Goal: Transaction & Acquisition: Purchase product/service

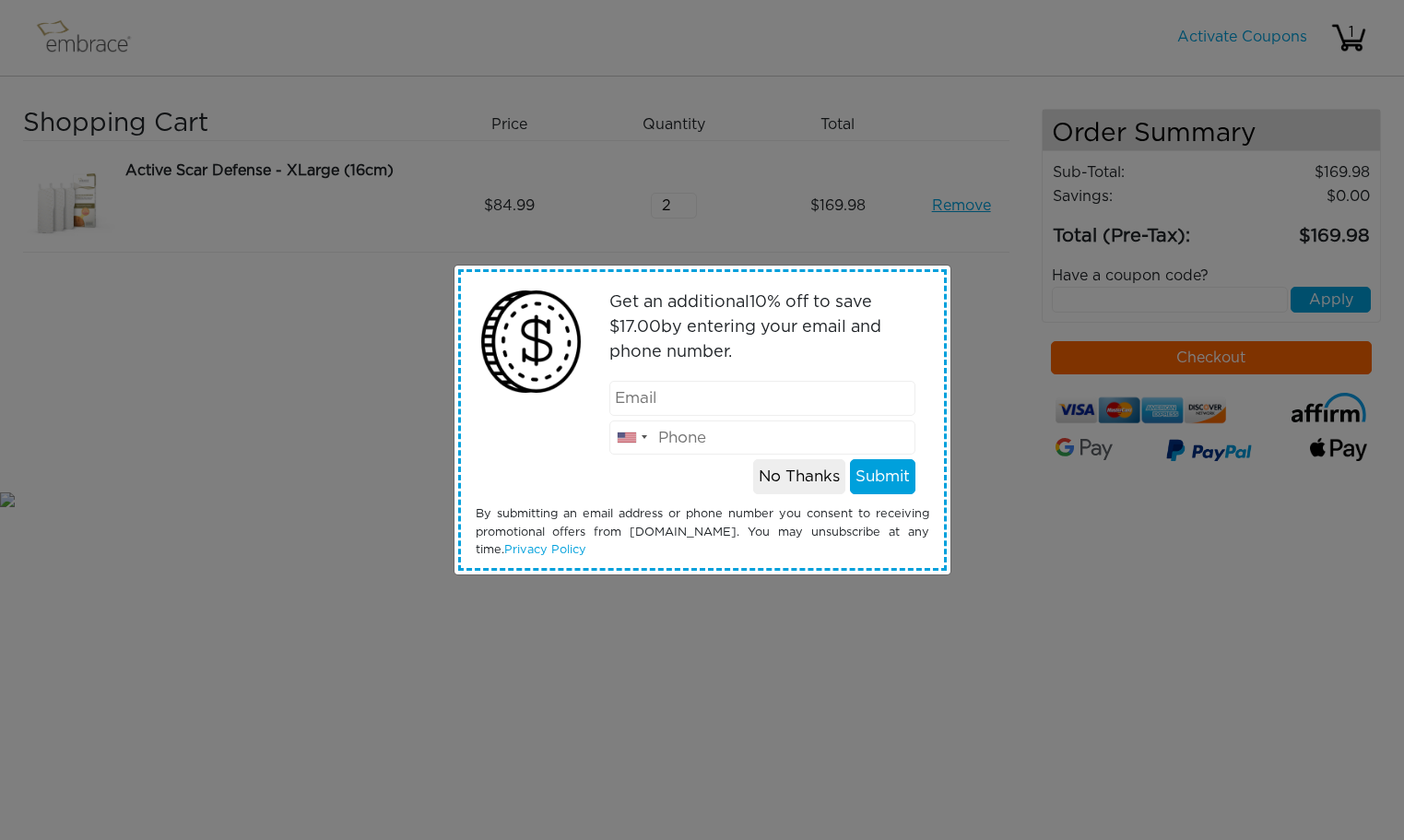
click at [813, 479] on button "No Thanks" at bounding box center [799, 476] width 92 height 35
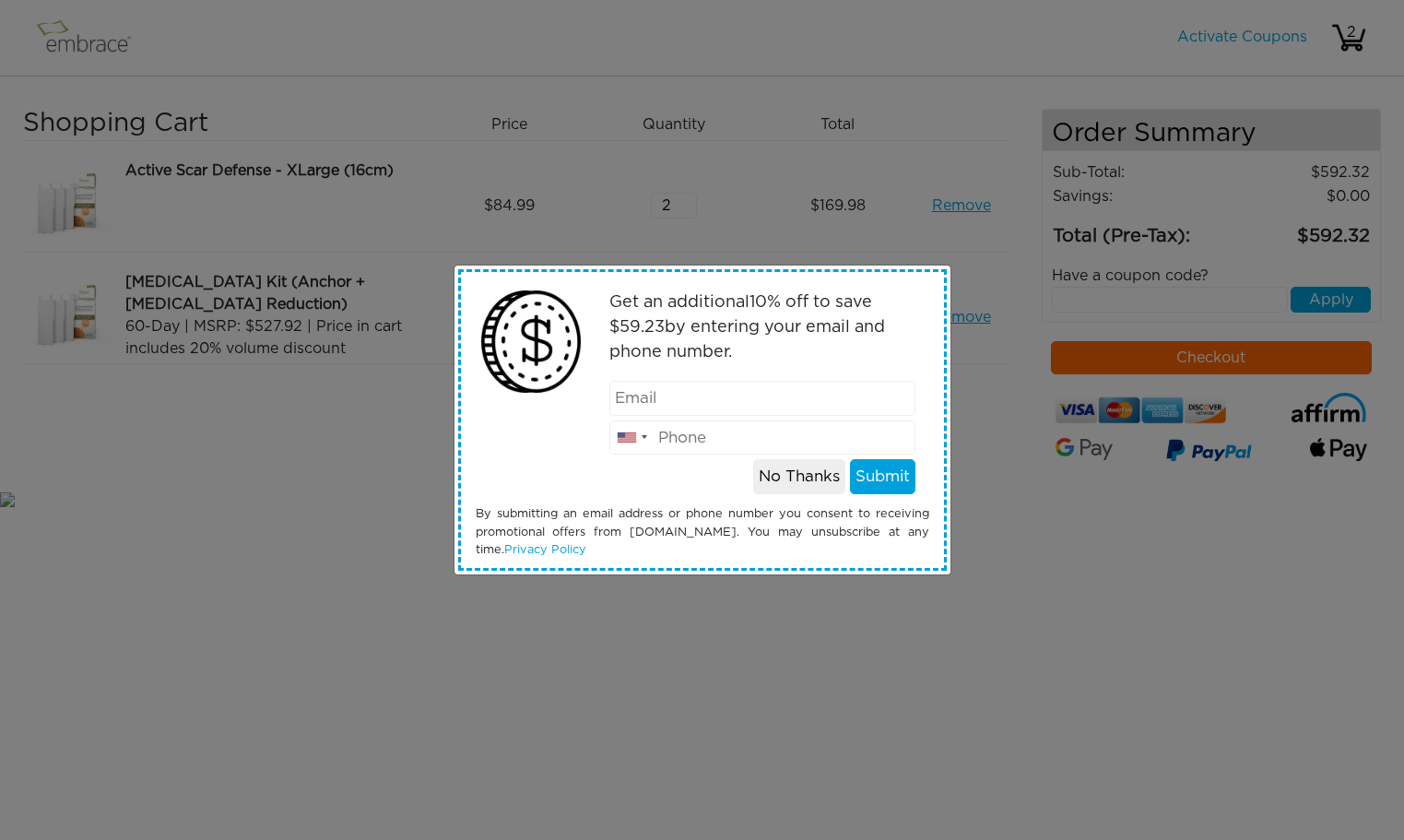
click at [793, 479] on button "No Thanks" at bounding box center [799, 476] width 92 height 35
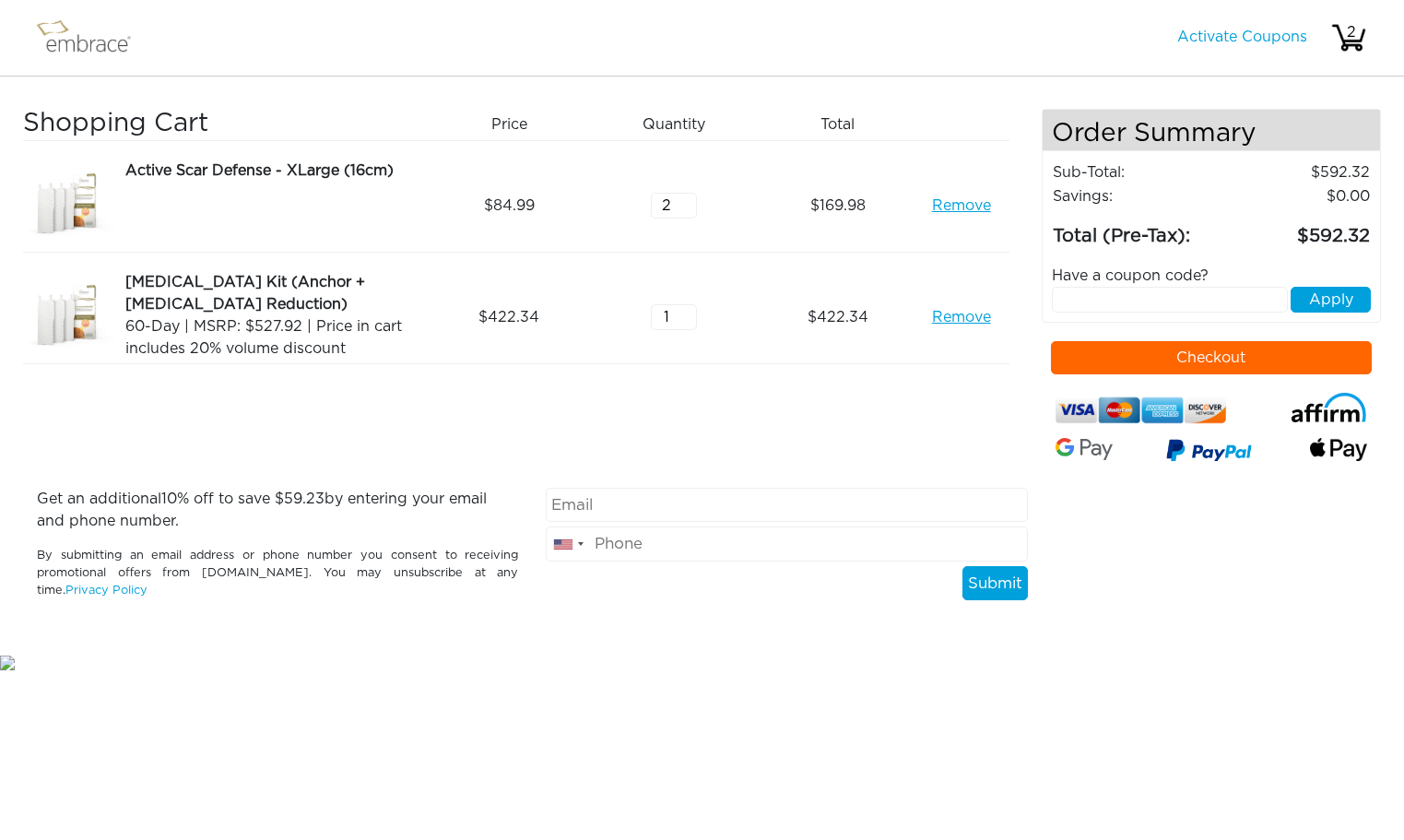
click at [1115, 303] on input "text" at bounding box center [1169, 299] width 236 height 26
type input "breast50"
click at [1341, 284] on div "Have a coupon code?" at bounding box center [1211, 276] width 346 height 23
click at [1341, 296] on button "Apply" at bounding box center [1330, 299] width 80 height 26
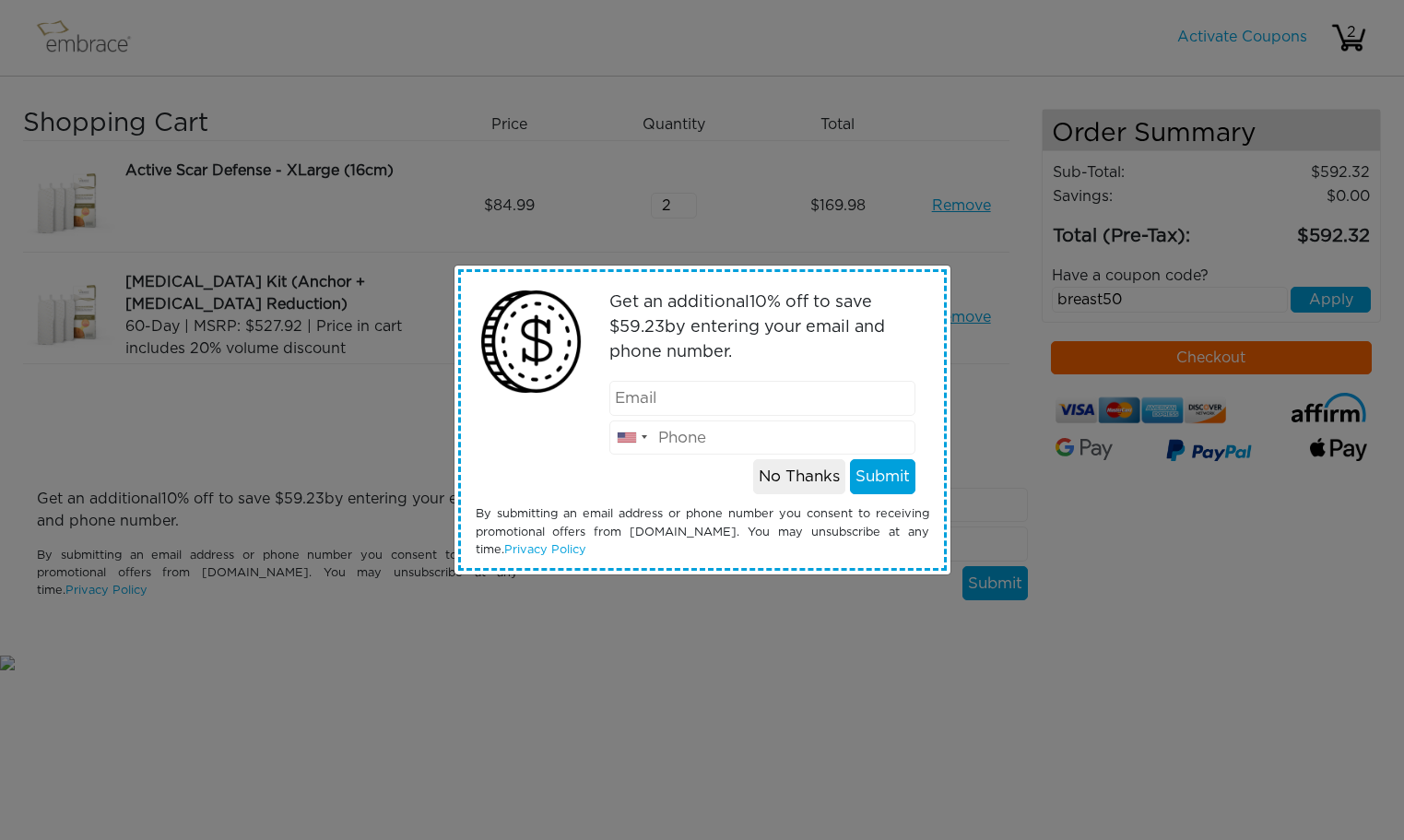
click at [782, 479] on button "No Thanks" at bounding box center [799, 476] width 92 height 35
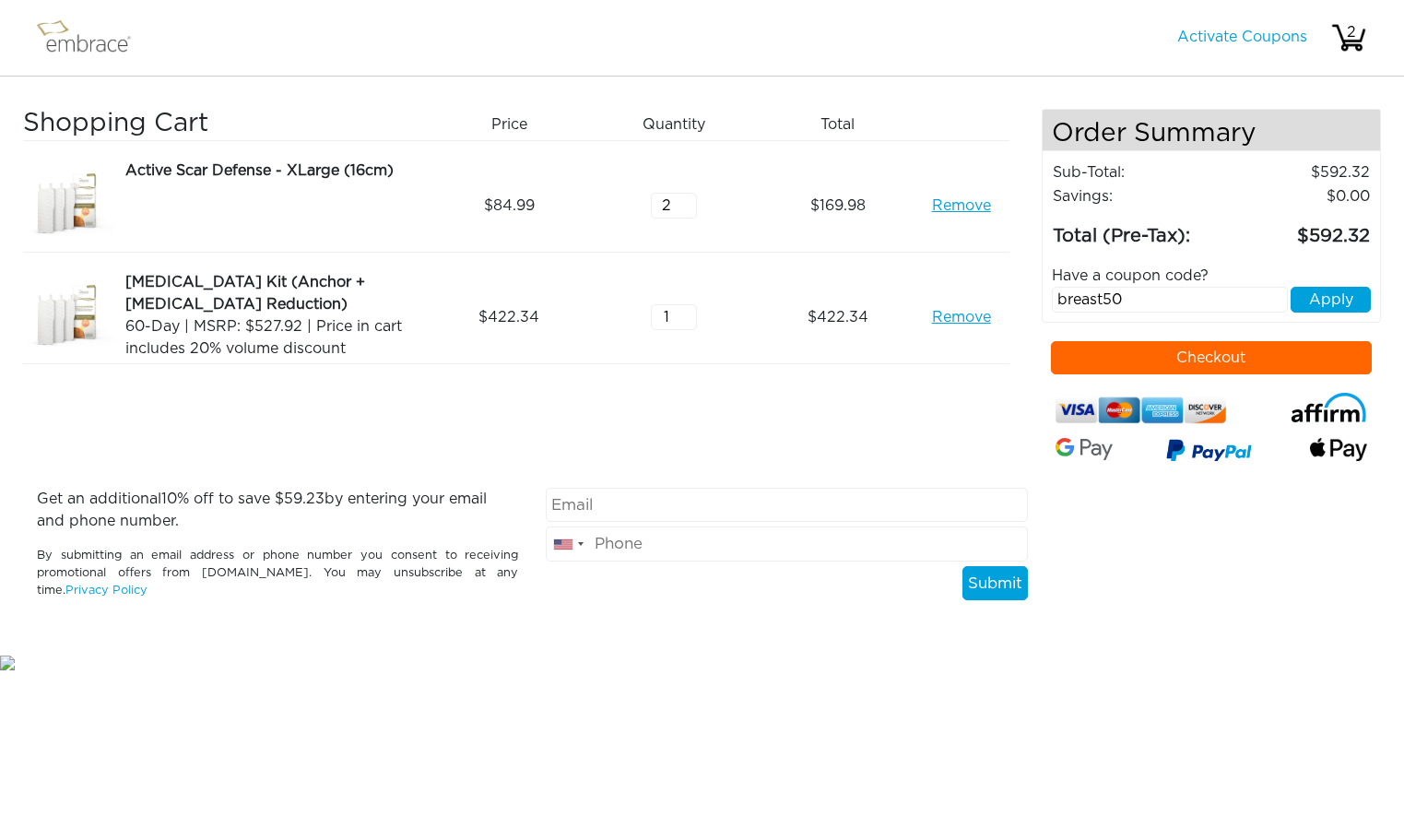
click at [1325, 299] on button "Apply" at bounding box center [1330, 299] width 80 height 26
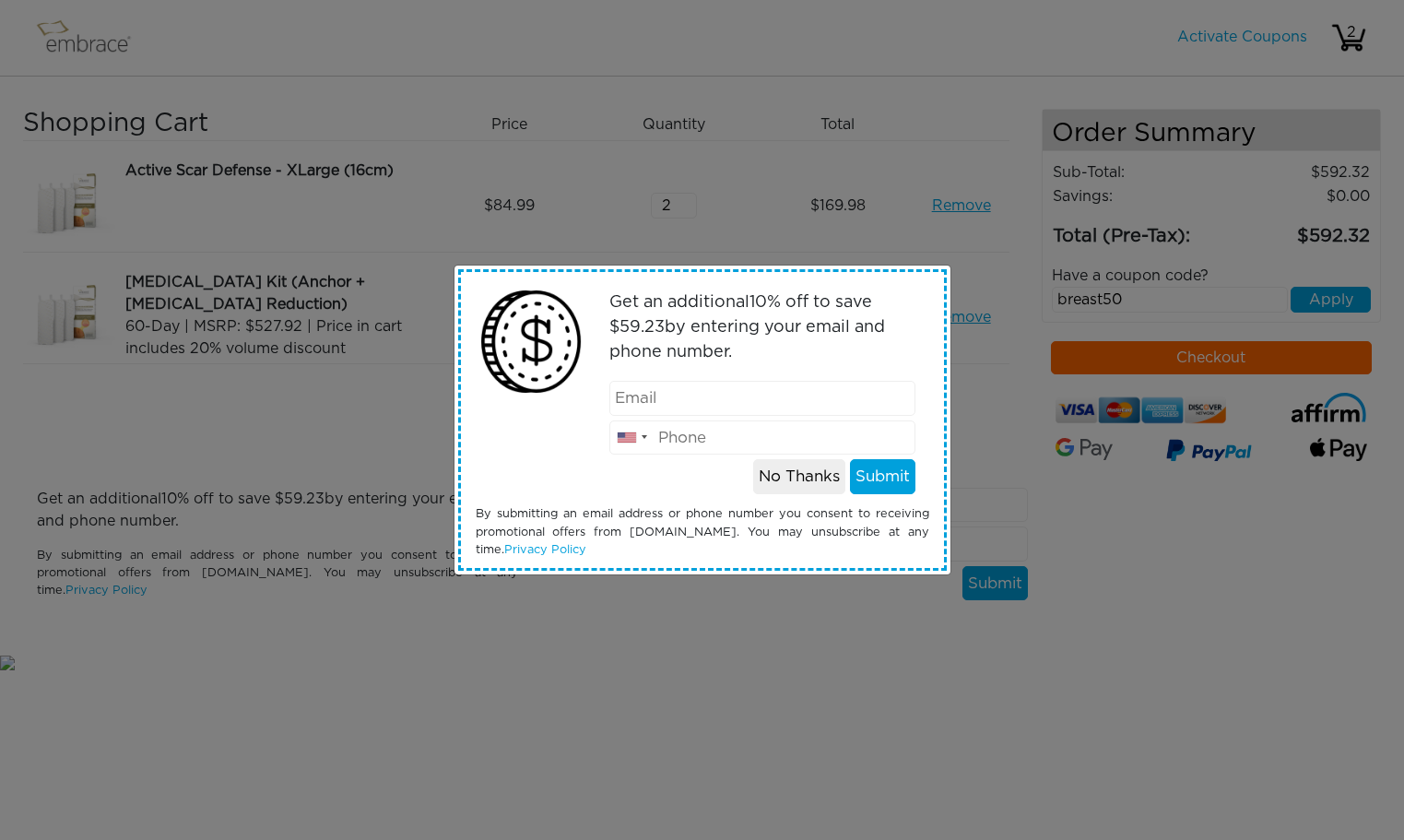
click at [778, 493] on button "No Thanks" at bounding box center [799, 476] width 92 height 35
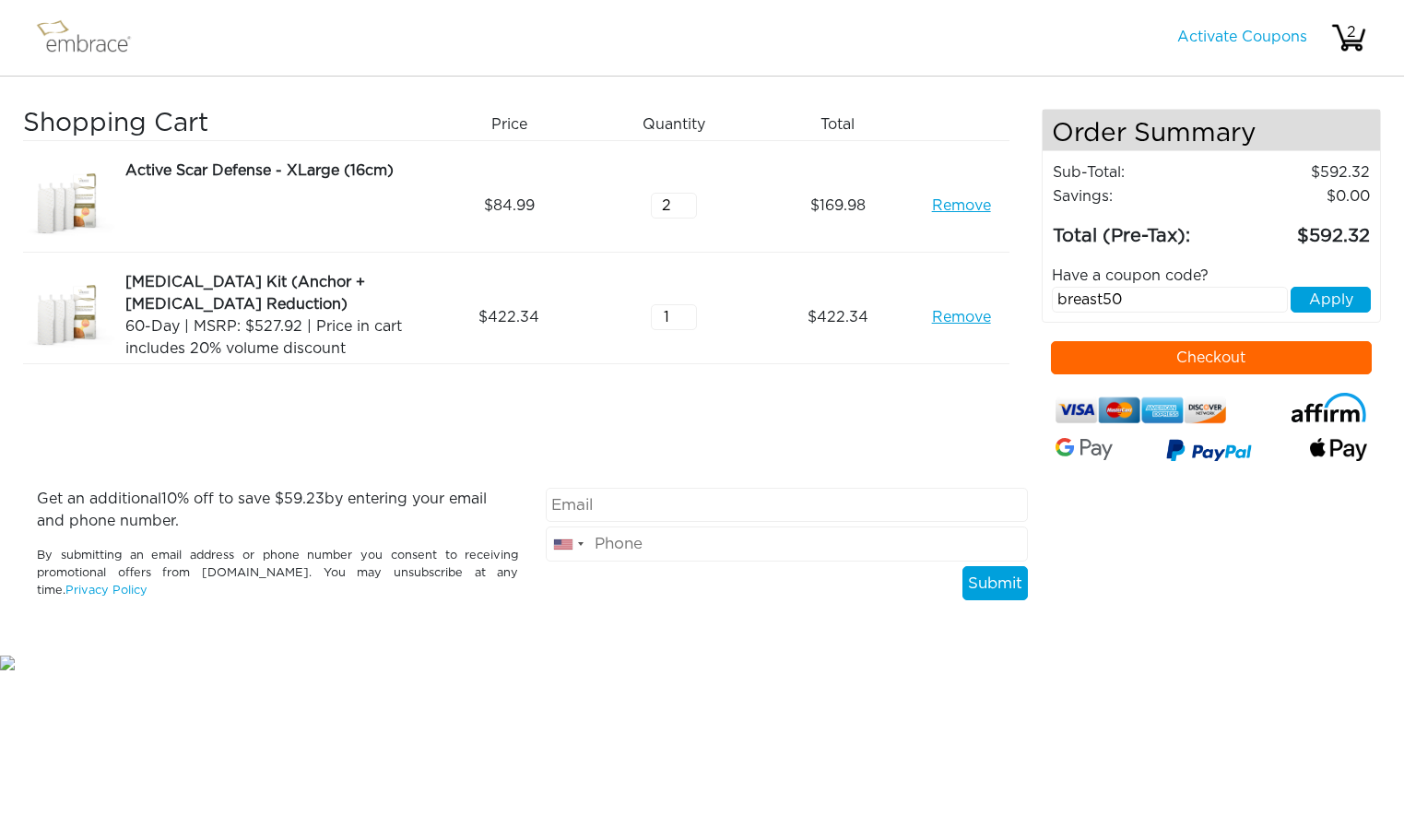
click at [964, 316] on link "Remove" at bounding box center [961, 317] width 59 height 23
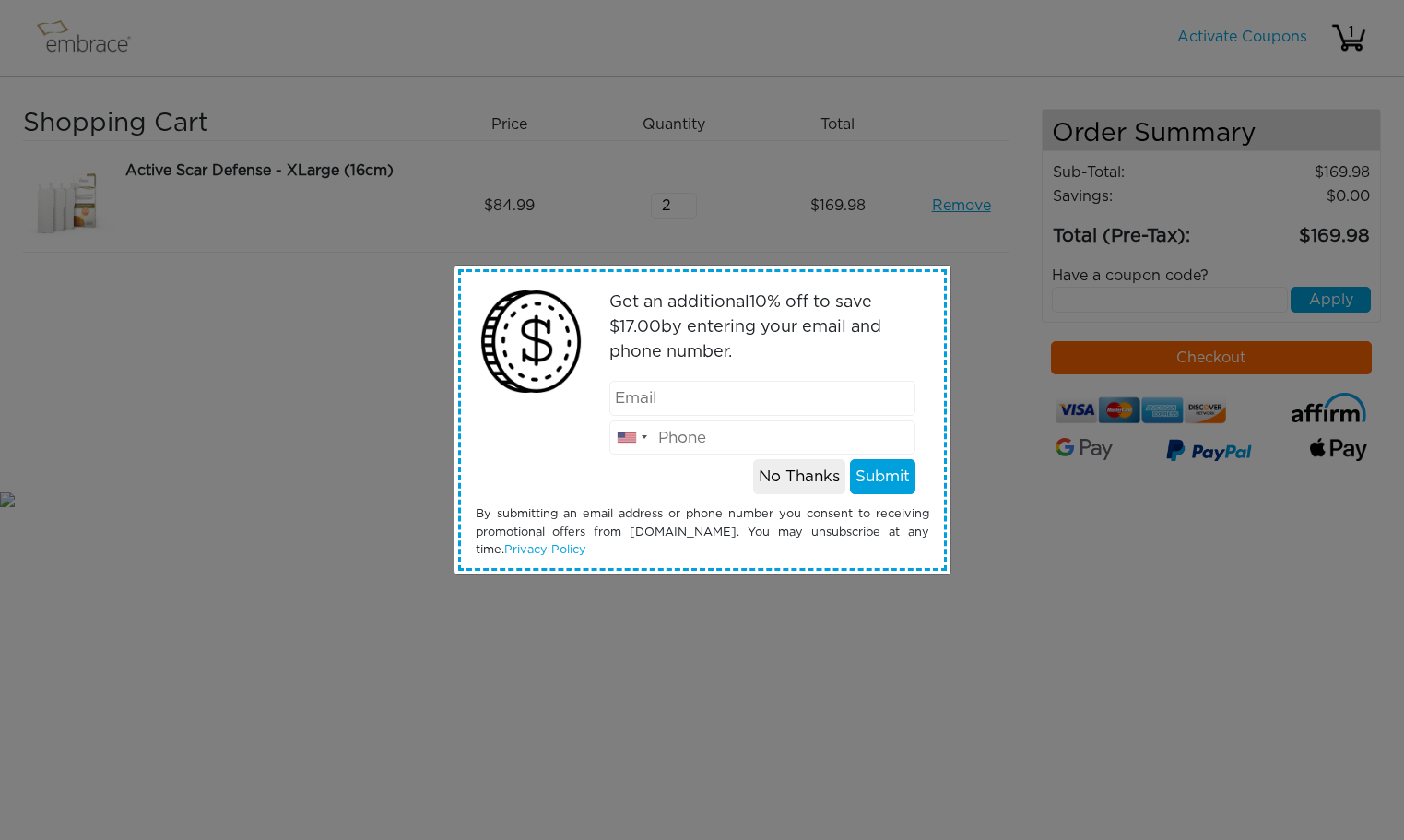
click at [816, 486] on button "No Thanks" at bounding box center [799, 476] width 92 height 35
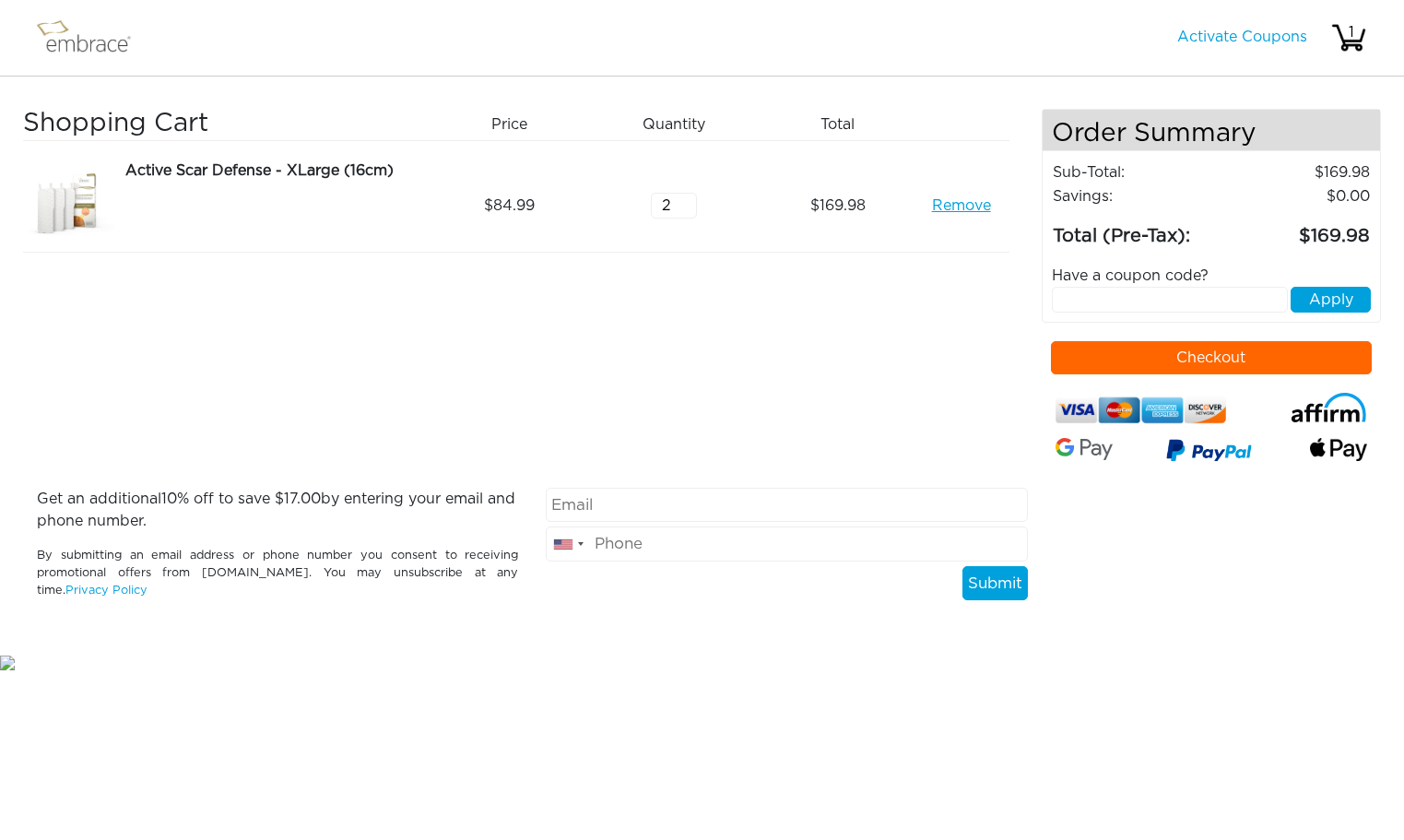
click at [1148, 299] on input "text" at bounding box center [1169, 299] width 236 height 26
paste input "DOUBLETHEFUN"
type input "DOUBLETHEFUN"
click at [1353, 297] on button "Apply" at bounding box center [1330, 299] width 80 height 26
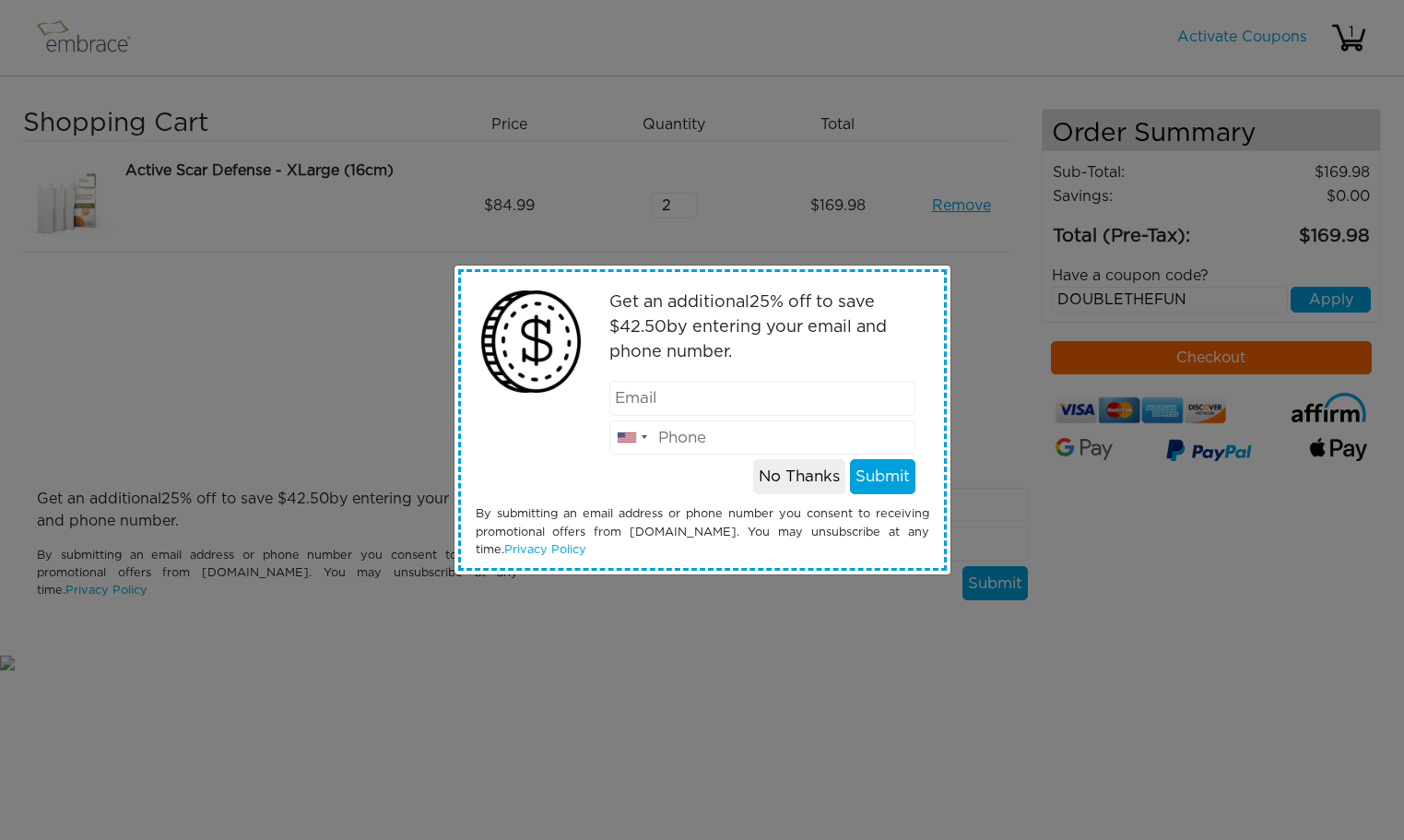
type input "[EMAIL_ADDRESS][DOMAIN_NAME]"
click at [743, 406] on input "email" at bounding box center [762, 398] width 306 height 35
click at [693, 483] on div "Get an additional 25 % off to save $ 42.50 by entering your email and phone num…" at bounding box center [762, 388] width 361 height 213
click at [696, 393] on input "email" at bounding box center [762, 398] width 306 height 35
click at [717, 409] on input "email" at bounding box center [762, 398] width 306 height 35
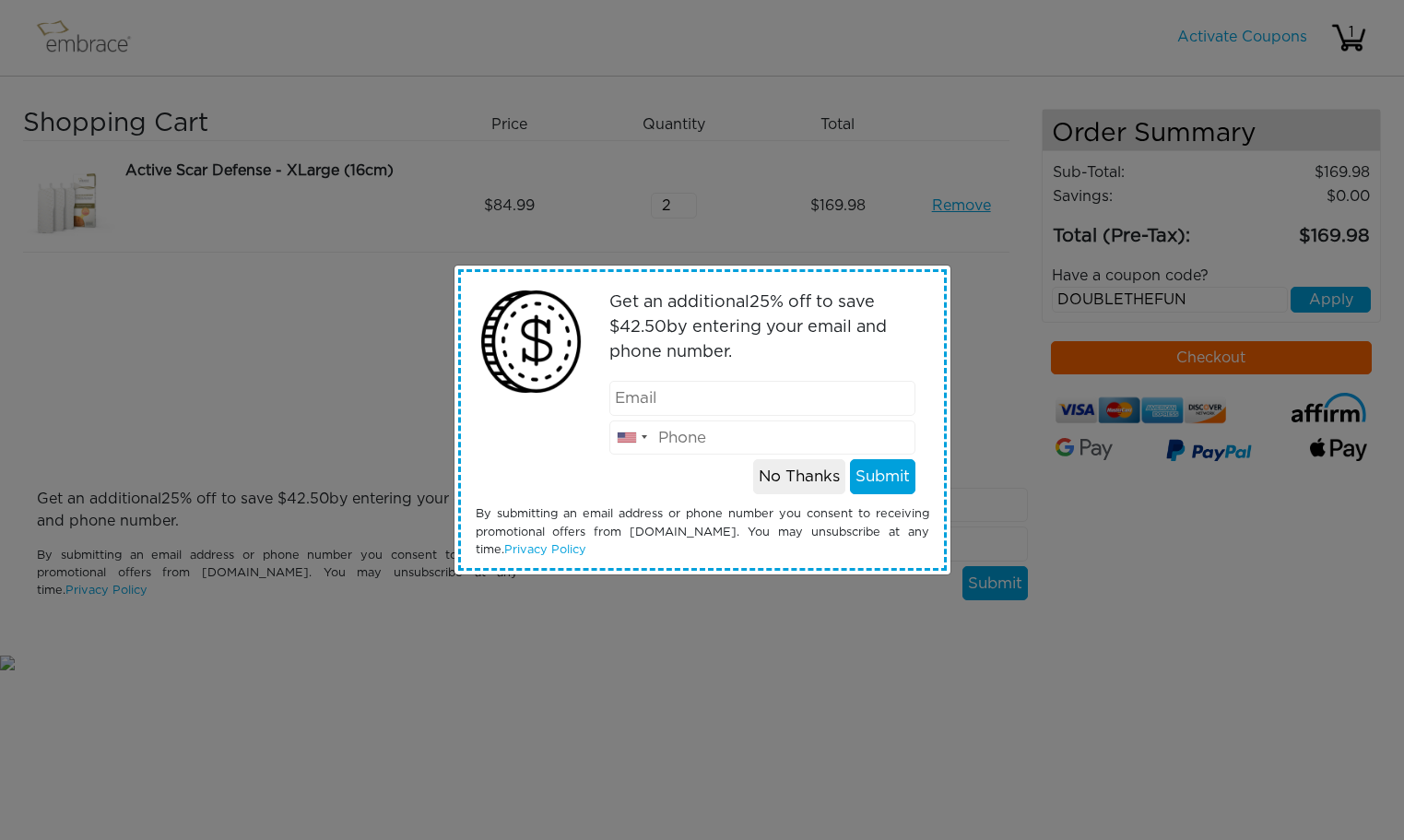
click at [695, 396] on input "email" at bounding box center [762, 398] width 306 height 35
type input "ridgelybeckwith@"
click at [824, 478] on button "No Thanks" at bounding box center [799, 476] width 92 height 35
